Goal: Find contact information: Find contact information

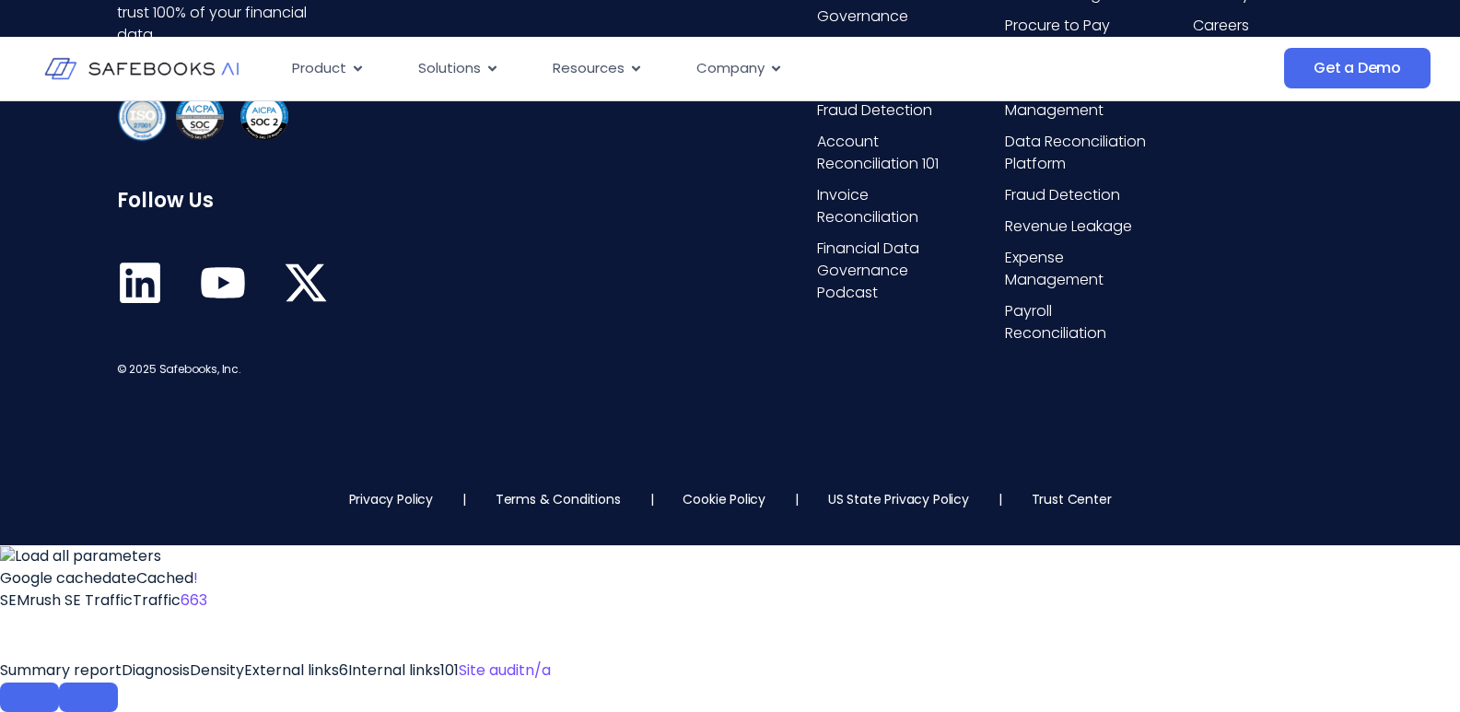
scroll to position [15076, 0]
drag, startPoint x: 392, startPoint y: 654, endPoint x: 362, endPoint y: 493, distance: 163.9
click at [362, 381] on div "The Financial Data Governance Platform that enables you to trust 100% of your f…" at bounding box center [355, 145] width 476 height 471
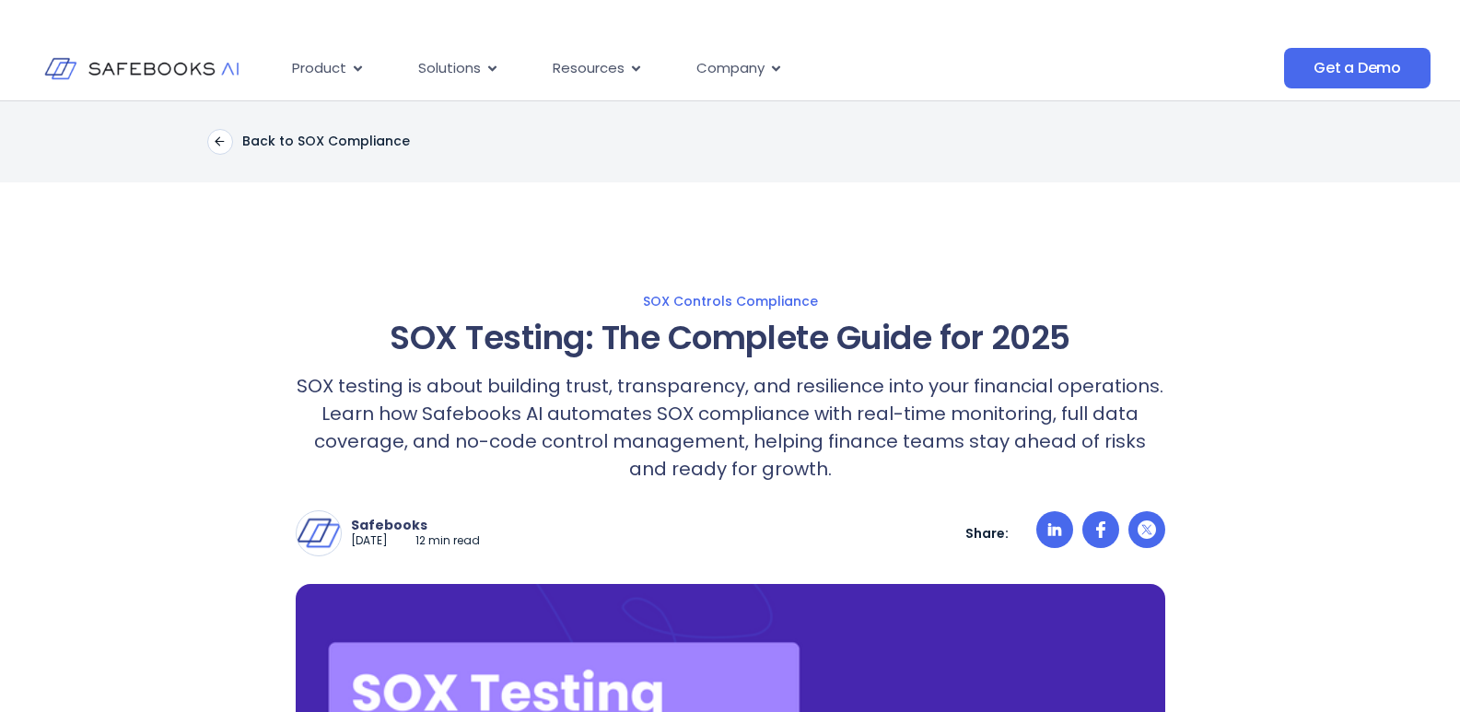
scroll to position [0, 0]
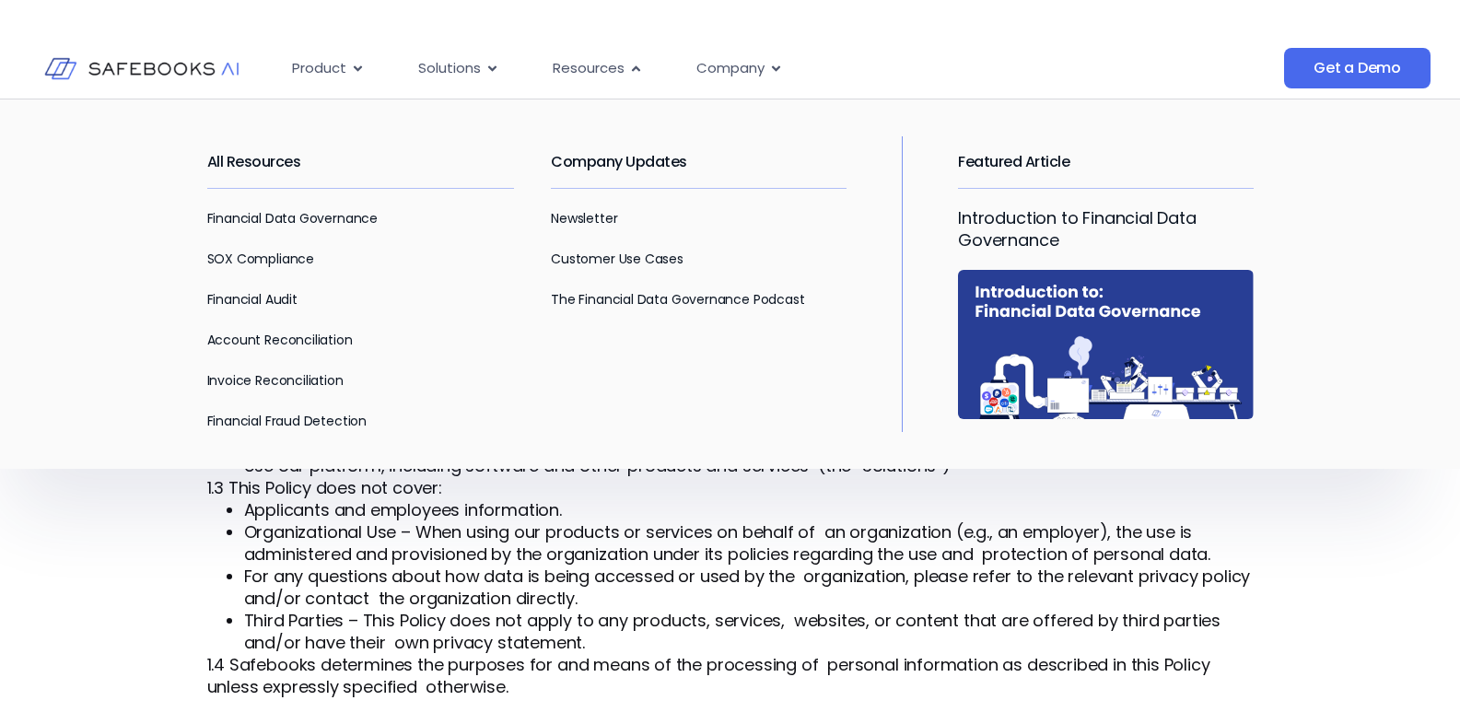
scroll to position [3014, 0]
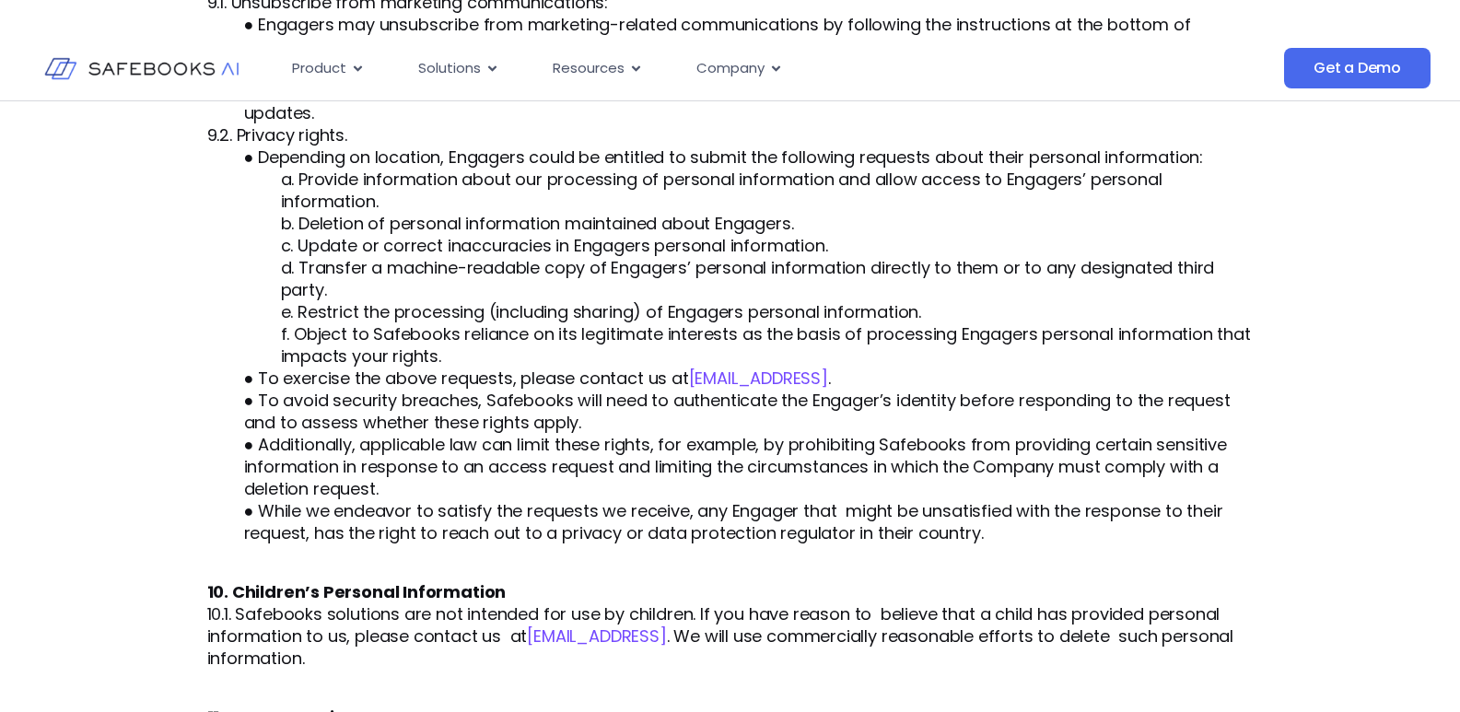
drag, startPoint x: 868, startPoint y: 350, endPoint x: 686, endPoint y: 356, distance: 181.6
click at [686, 368] on p "● To exercise the above requests, please contact us at [EMAIL_ADDRESS] ." at bounding box center [730, 379] width 1047 height 22
copy link "[EMAIL_ADDRESS]"
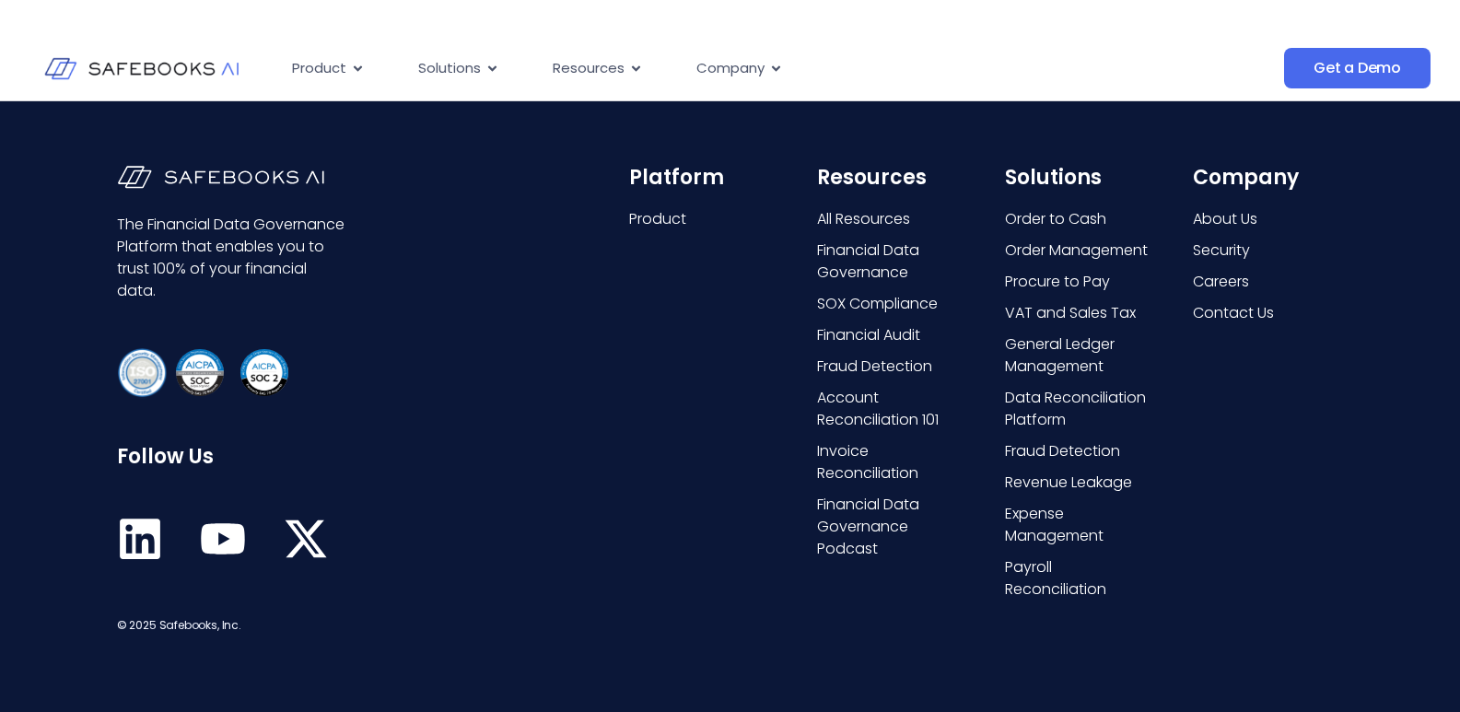
scroll to position [4417, 0]
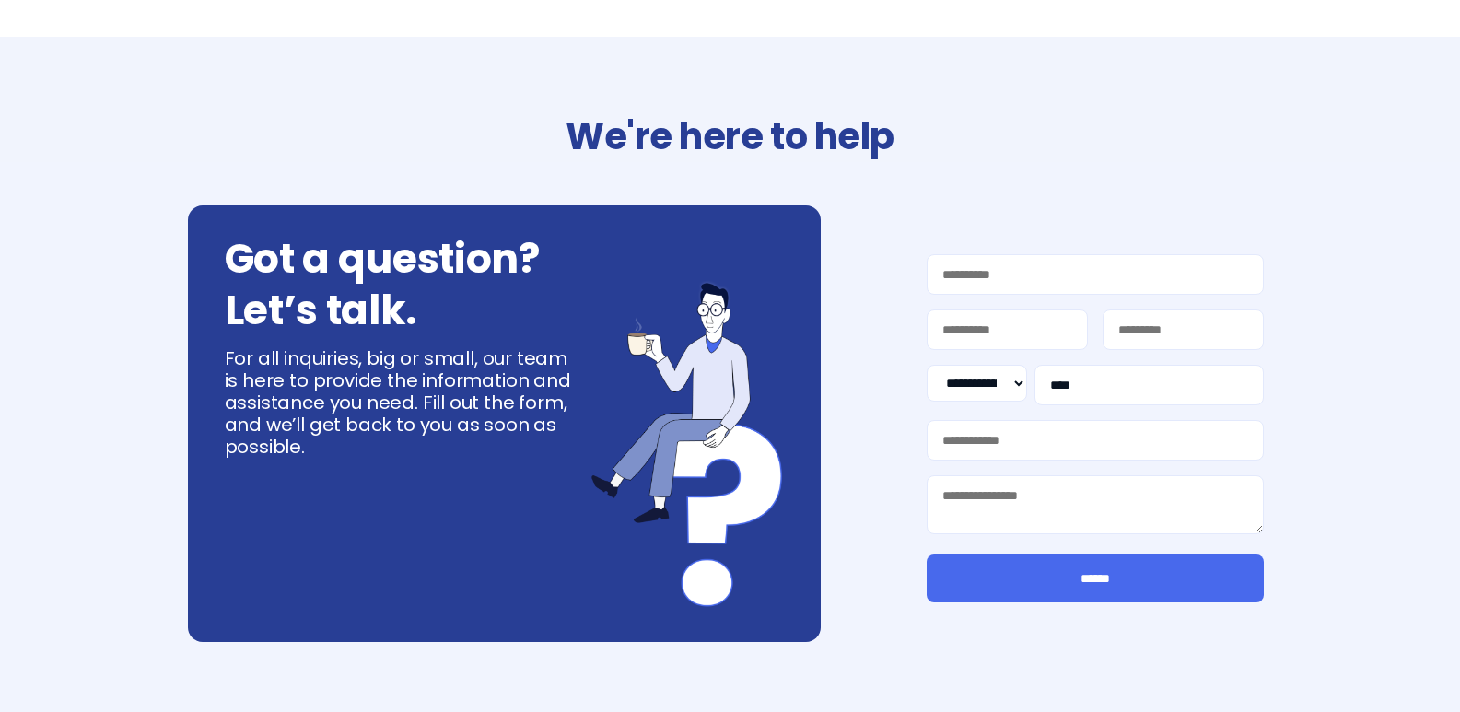
select select "**"
